Goal: Check status: Check status

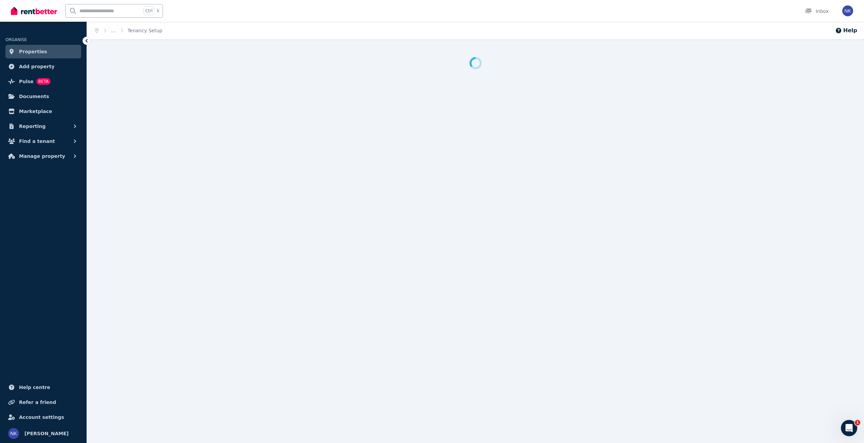
click at [47, 54] on link "Properties" at bounding box center [43, 52] width 76 height 14
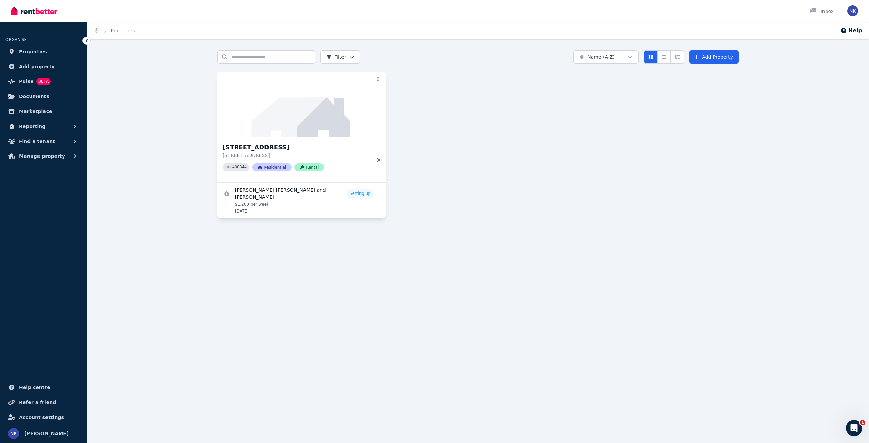
click at [289, 149] on h3 "[STREET_ADDRESS]" at bounding box center [297, 148] width 148 height 10
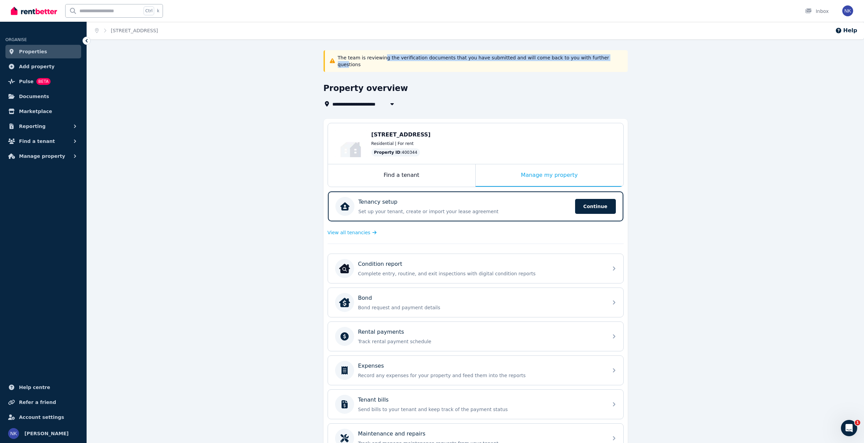
drag, startPoint x: 381, startPoint y: 61, endPoint x: 585, endPoint y: 61, distance: 204.7
click at [585, 61] on div "The team is reviewing the verification documents that you have submitted and wi…" at bounding box center [476, 61] width 304 height 22
click at [609, 64] on div "The team is reviewing the verification documents that you have submitted and wi…" at bounding box center [476, 61] width 304 height 22
click at [840, 424] on div "Open Intercom Messenger" at bounding box center [848, 427] width 16 height 16
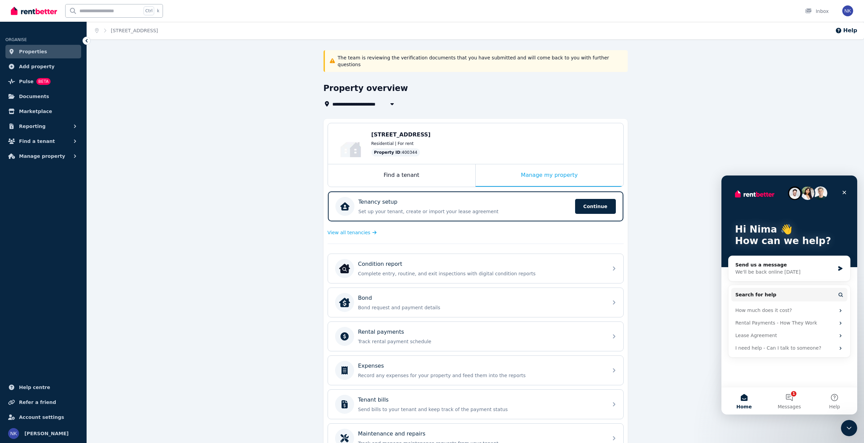
click at [673, 280] on div "**********" at bounding box center [475, 283] width 777 height 467
